Goal: Transaction & Acquisition: Purchase product/service

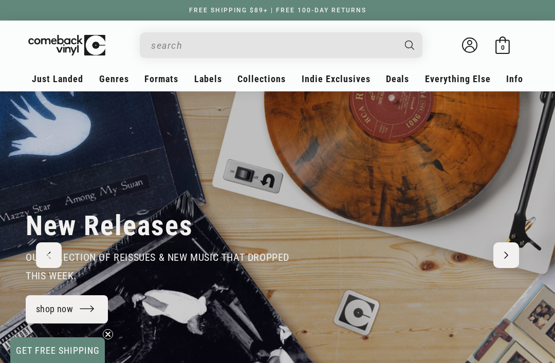
click at [196, 51] on input "When autocomplete results are available use up and down arrows to review and en…" at bounding box center [273, 45] width 244 height 21
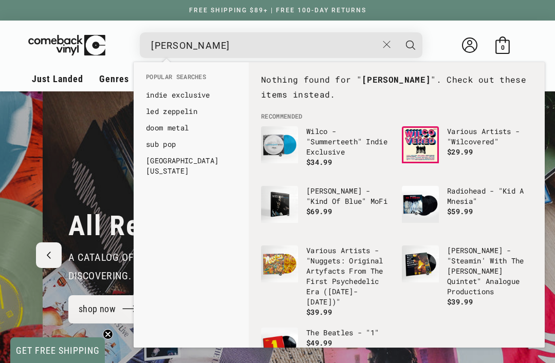
scroll to position [0, 1110]
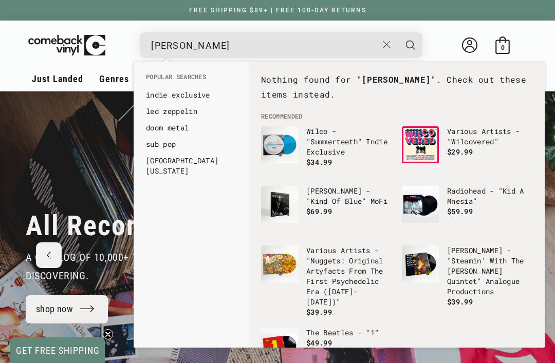
type input "stanley clarke"
click at [411, 45] on button "Search" at bounding box center [411, 45] width 26 height 26
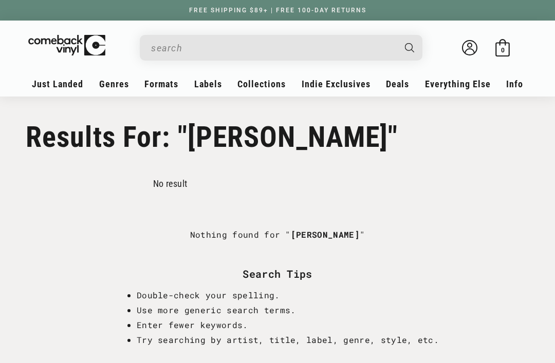
type input "stanley clarke"
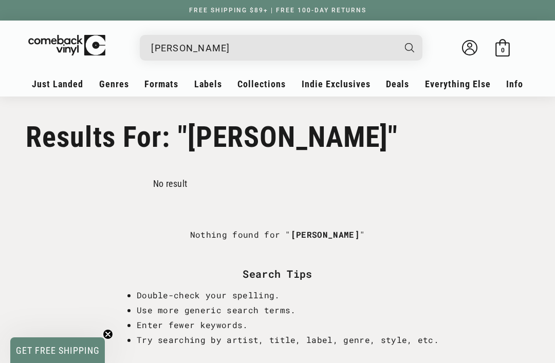
click at [54, 112] on link "New Releases" at bounding box center [102, 114] width 117 height 17
